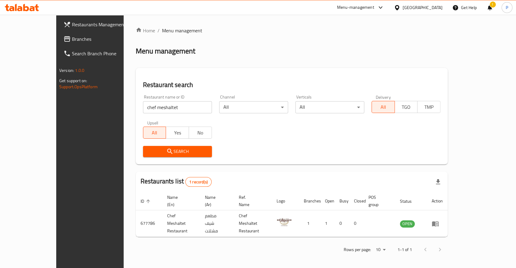
click at [143, 110] on input "chef meshaltet" at bounding box center [177, 107] width 69 height 12
click at [158, 150] on span "Search" at bounding box center [177, 152] width 59 height 8
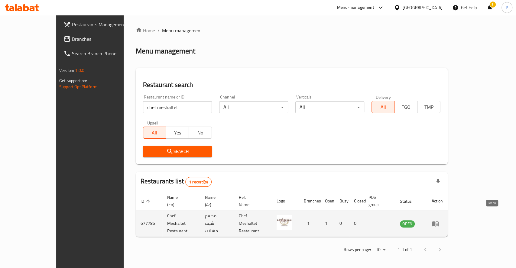
click at [439, 220] on icon "enhanced table" at bounding box center [435, 223] width 7 height 7
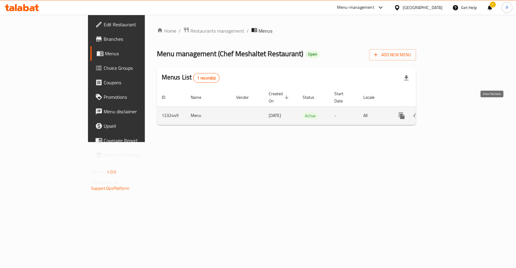
click at [453, 109] on link "enhanced table" at bounding box center [445, 116] width 15 height 15
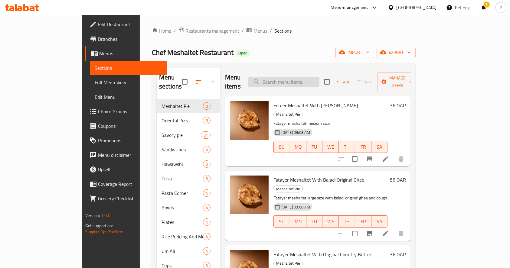
click at [296, 80] on input "search" at bounding box center [283, 82] width 71 height 11
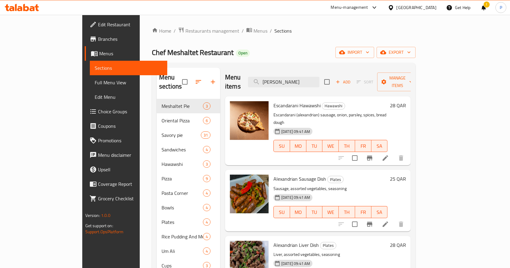
type input "[PERSON_NAME]"
click at [389, 221] on icon at bounding box center [385, 224] width 7 height 7
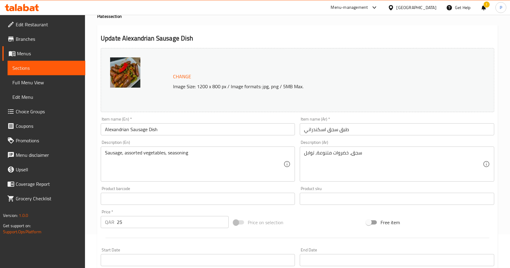
scroll to position [80, 0]
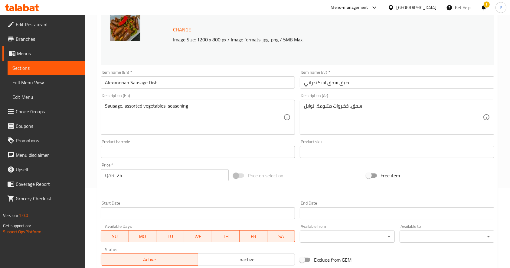
click at [128, 175] on input "25" at bounding box center [173, 175] width 112 height 12
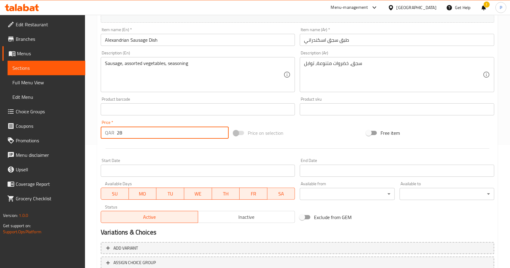
scroll to position [168, 0]
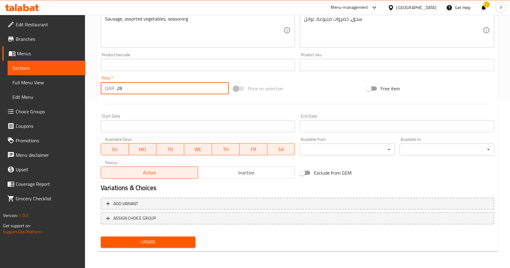
type input "28"
click at [147, 242] on span "Update" at bounding box center [148, 243] width 85 height 8
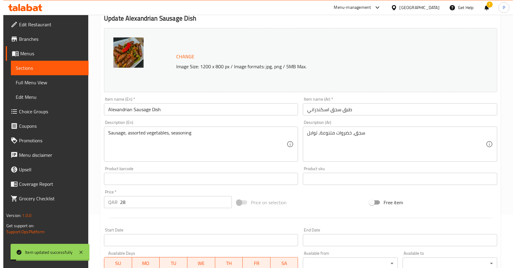
scroll to position [0, 0]
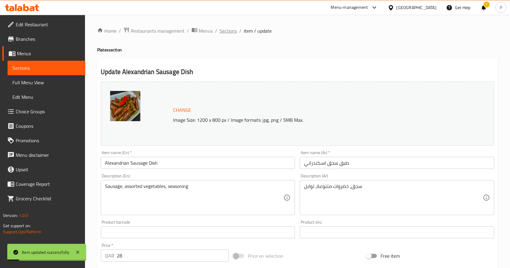
click at [231, 33] on span "Sections" at bounding box center [228, 30] width 17 height 7
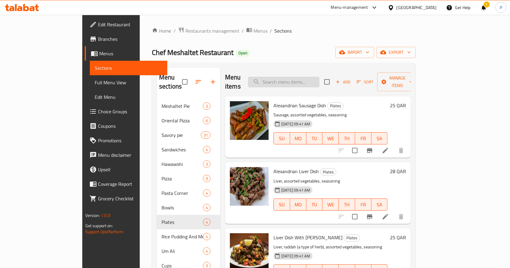
click at [288, 77] on input "search" at bounding box center [283, 82] width 71 height 11
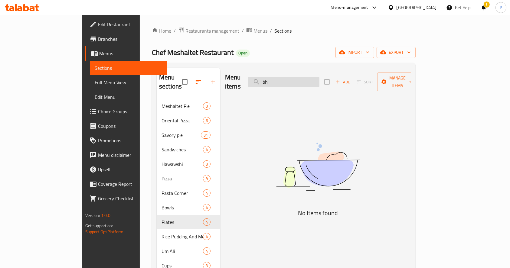
type input "b"
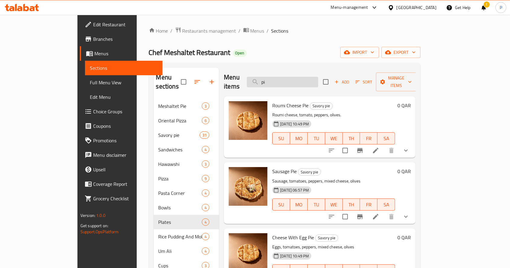
type input "p"
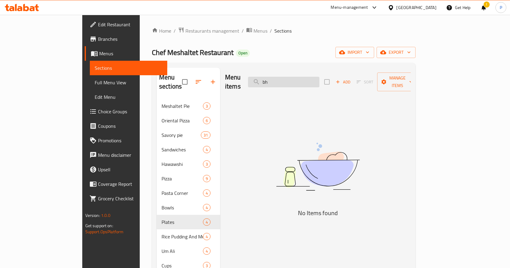
type input "b"
type input "dubai k"
click at [185, 31] on span "Restaurants management" at bounding box center [212, 30] width 54 height 7
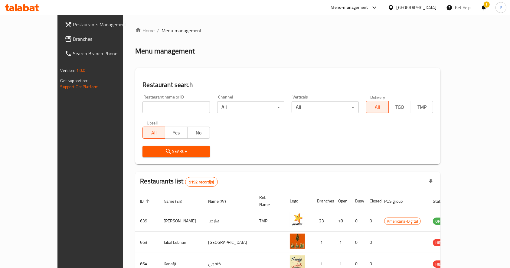
click at [142, 109] on input "search" at bounding box center [175, 107] width 67 height 12
type input "vanellis"
click button "Search" at bounding box center [175, 151] width 67 height 11
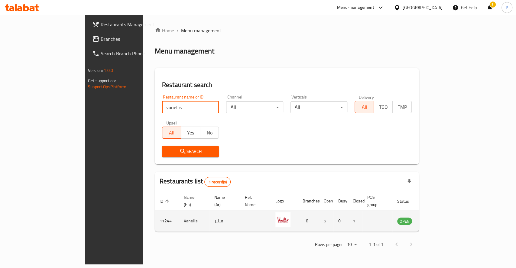
click at [445, 210] on td "enhanced table" at bounding box center [434, 220] width 21 height 21
click at [436, 219] on icon "enhanced table" at bounding box center [432, 221] width 7 height 5
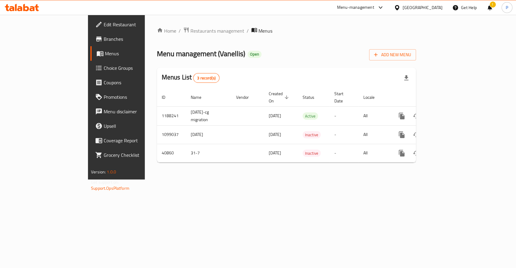
click at [104, 41] on span "Branches" at bounding box center [137, 38] width 66 height 7
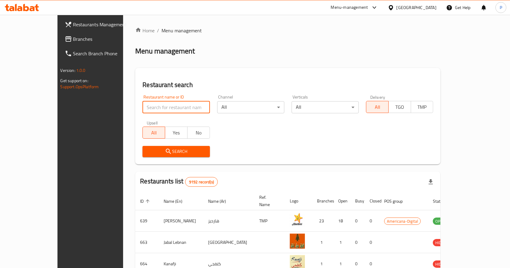
click at [155, 111] on input "search" at bounding box center [175, 107] width 67 height 12
type input "taro"
click button "Search" at bounding box center [175, 151] width 67 height 11
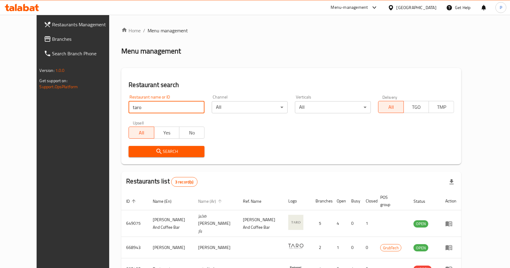
scroll to position [31, 0]
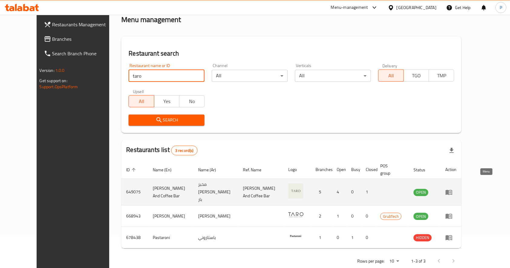
click at [452, 190] on icon "enhanced table" at bounding box center [448, 192] width 7 height 5
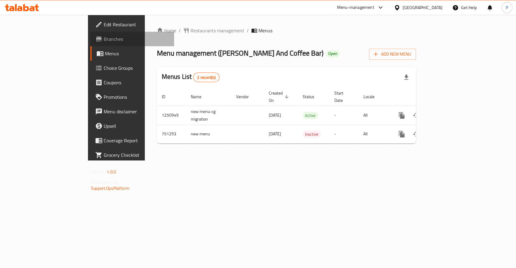
click at [104, 41] on span "Branches" at bounding box center [137, 38] width 66 height 7
